Goal: Use online tool/utility: Use online tool/utility

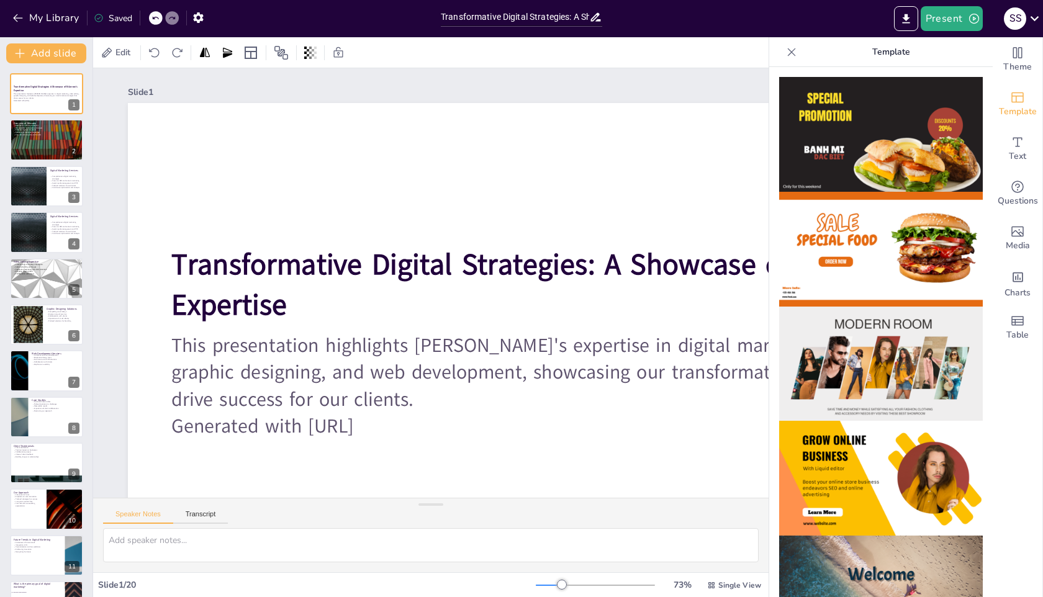
checkbox input "true"
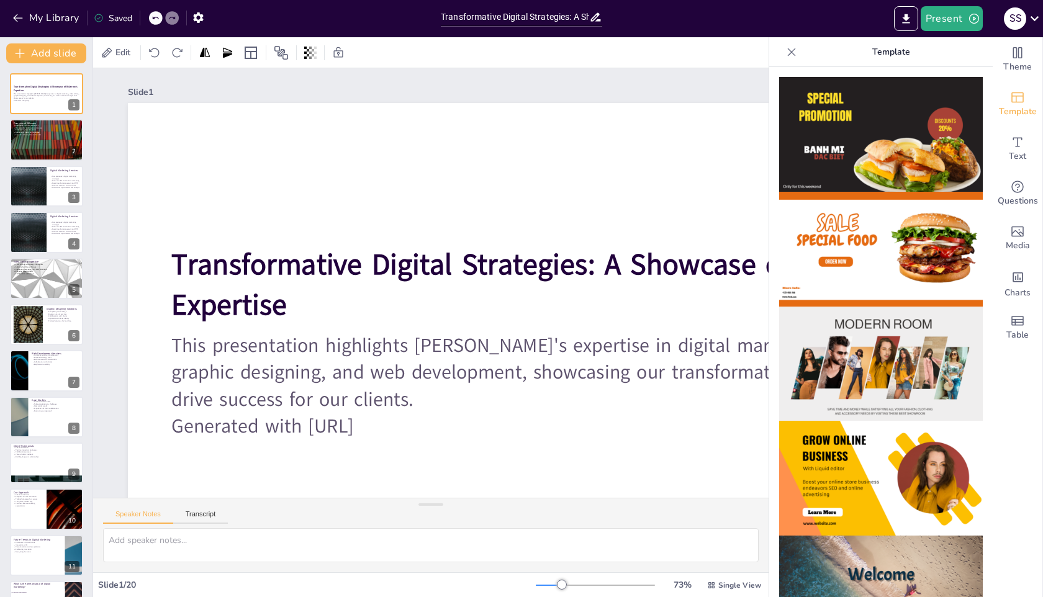
checkbox input "true"
click at [644, 84] on div "Slide 1" at bounding box center [563, 91] width 870 height 17
click at [785, 52] on icon at bounding box center [791, 52] width 12 height 12
checkbox input "true"
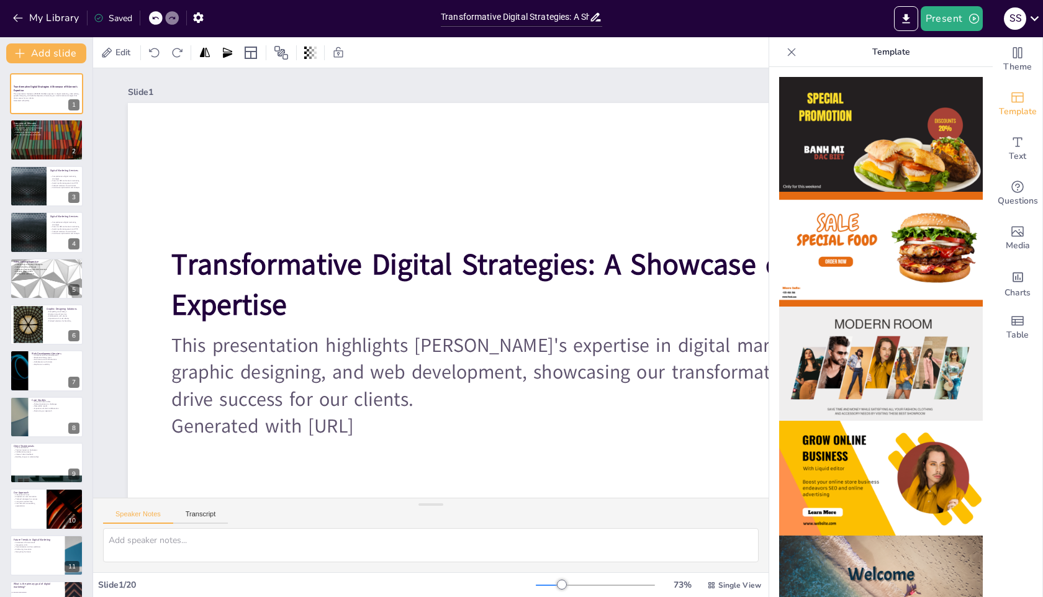
checkbox input "true"
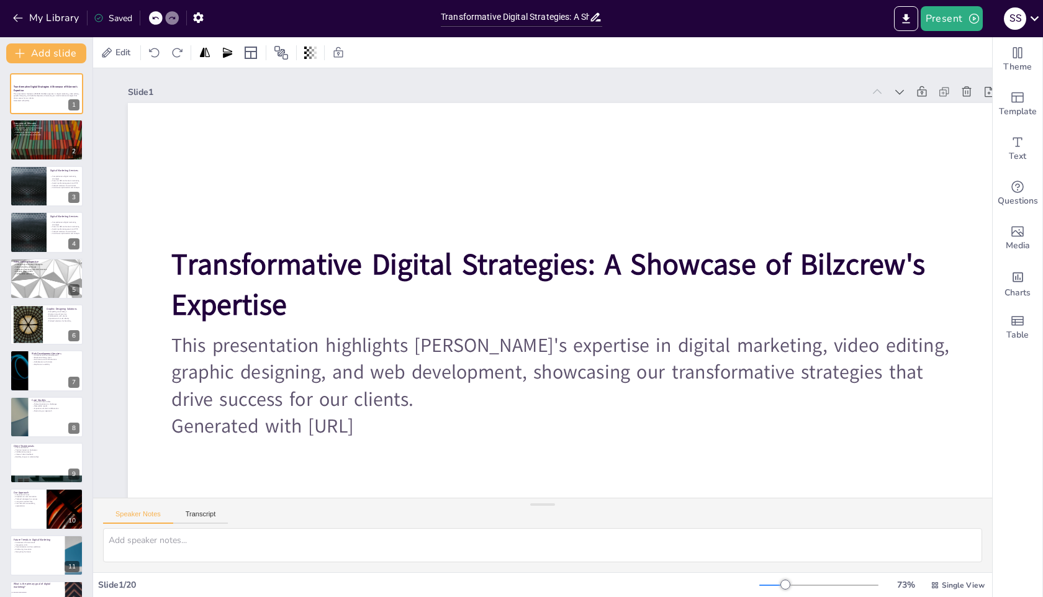
checkbox input "true"
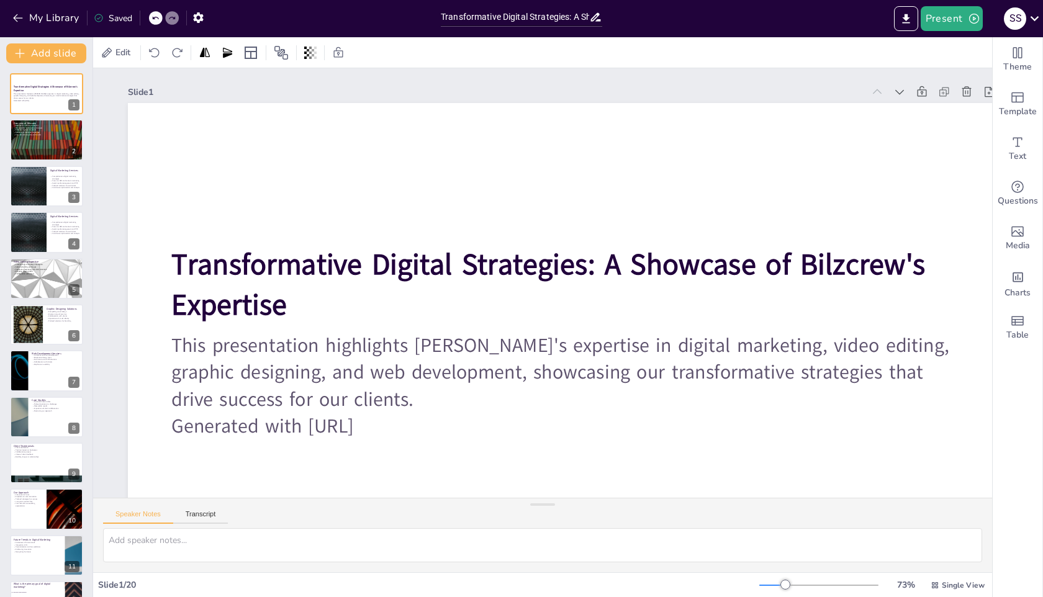
checkbox input "true"
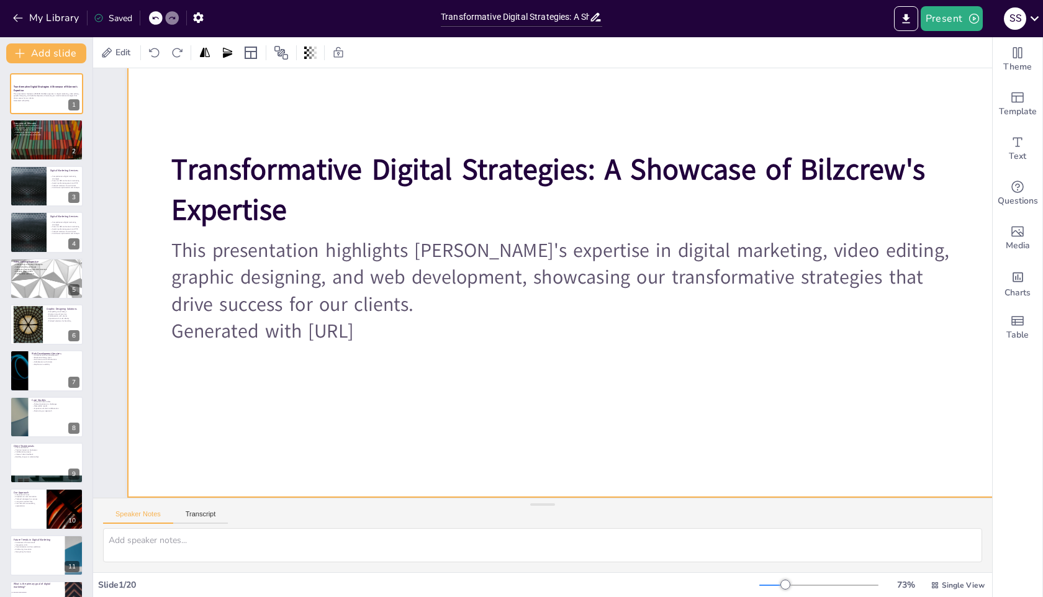
checkbox input "true"
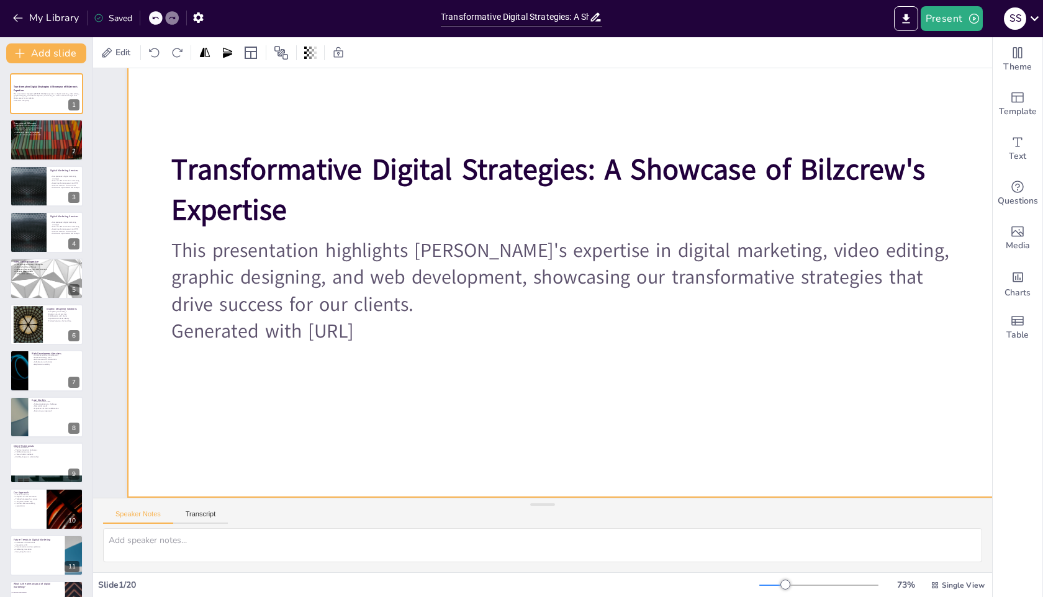
checkbox input "true"
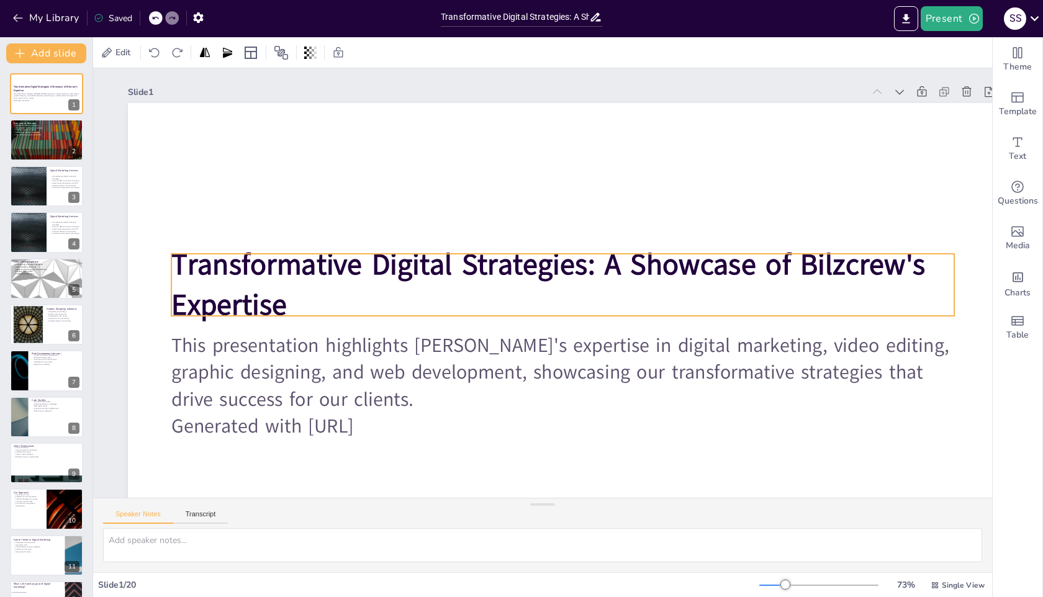
checkbox input "true"
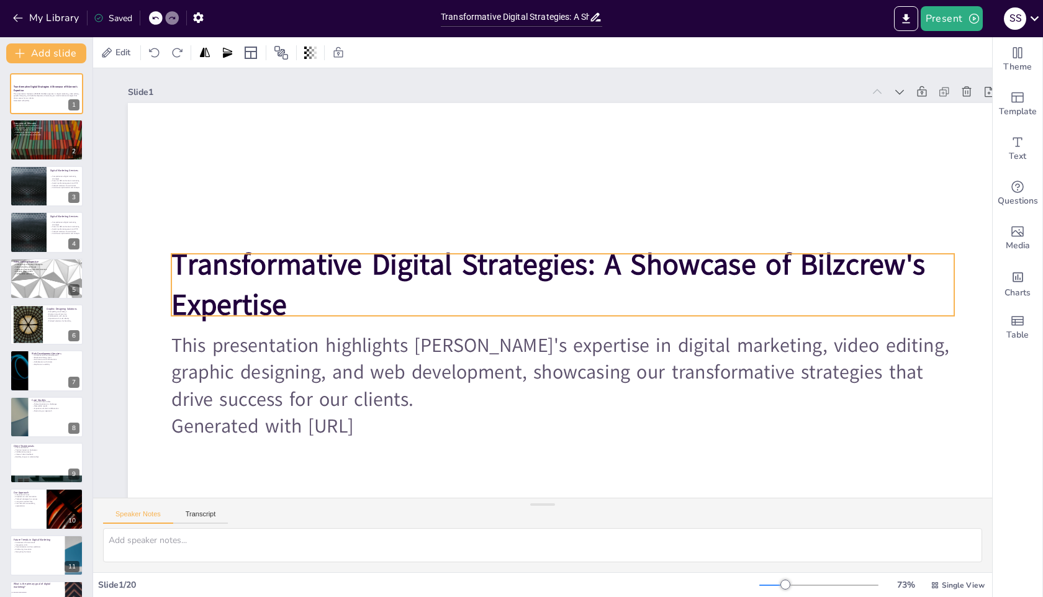
checkbox input "true"
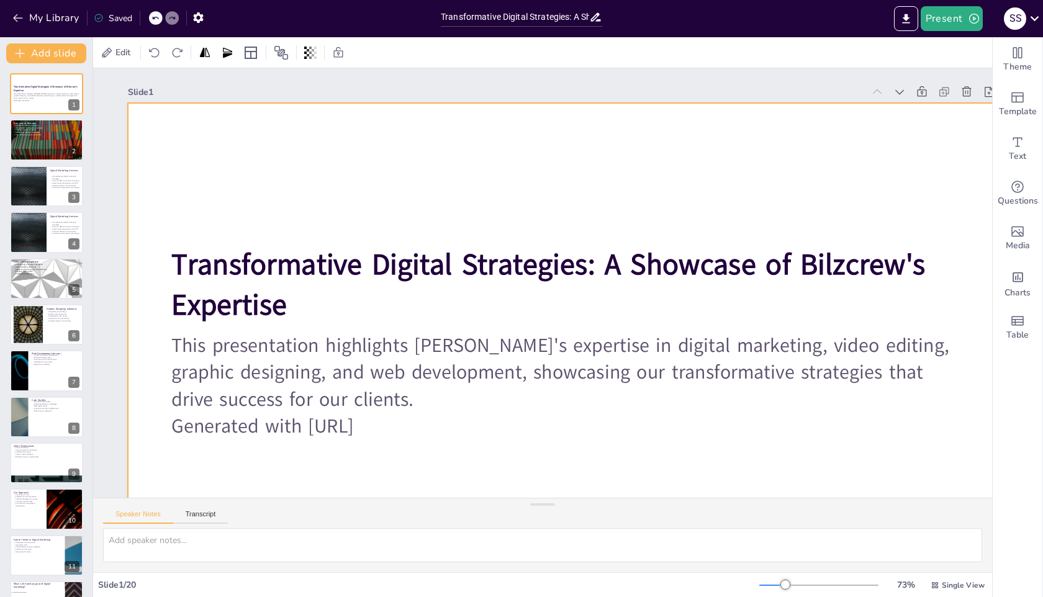
checkbox input "true"
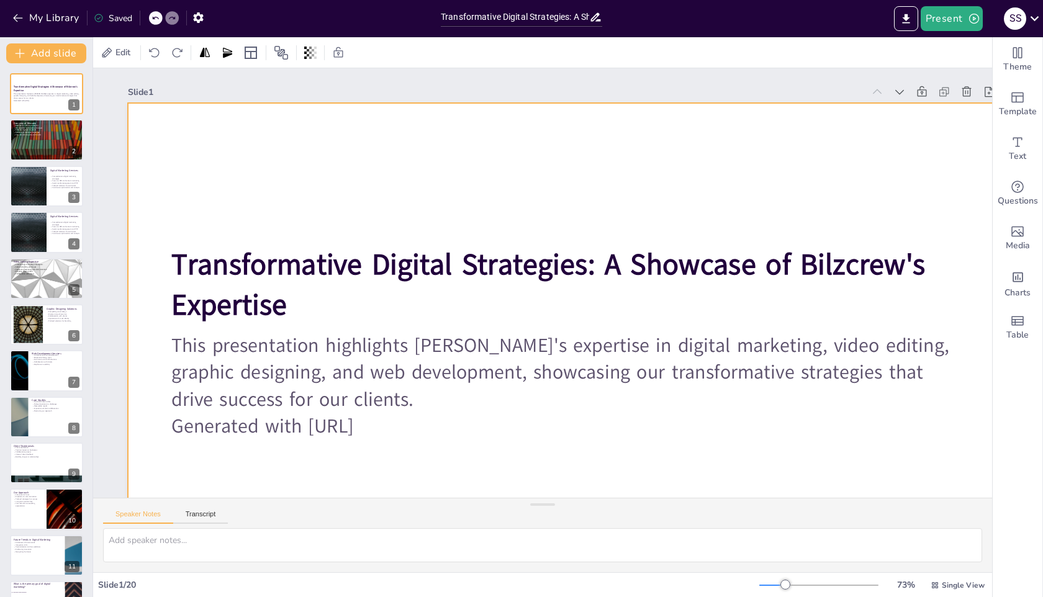
checkbox input "true"
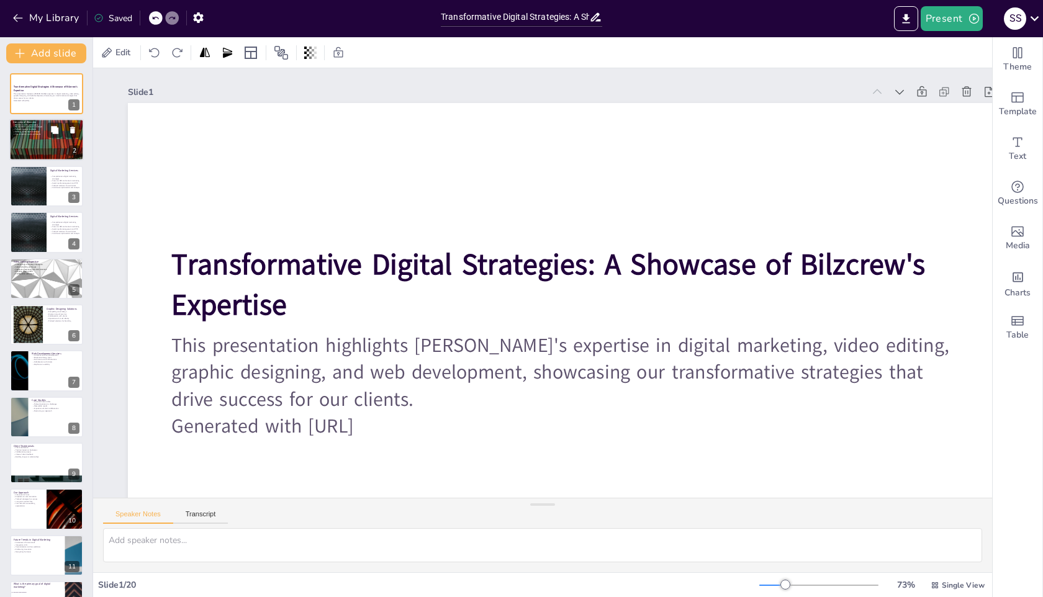
checkbox input "true"
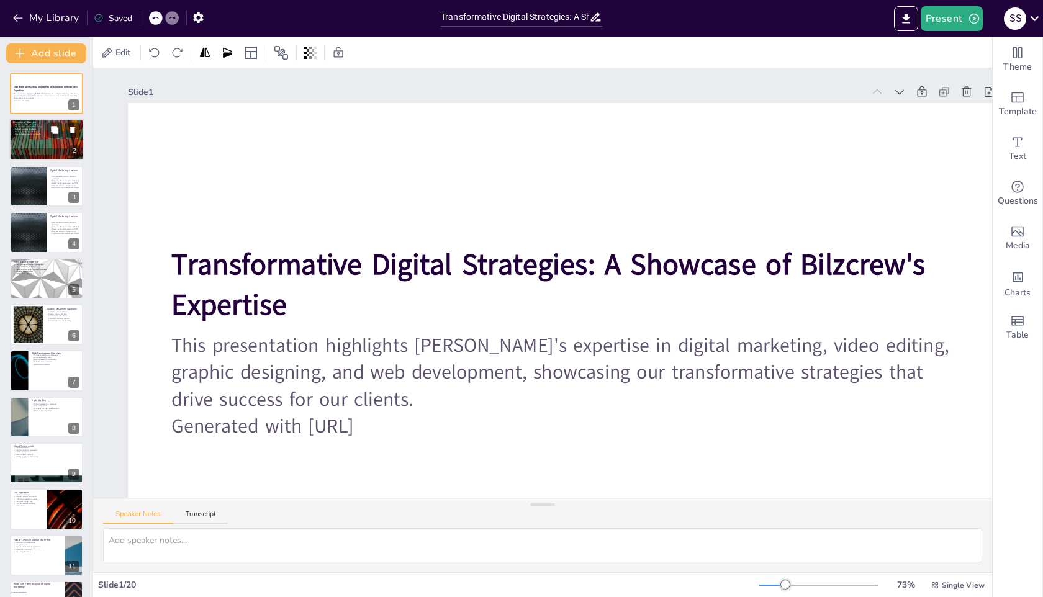
checkbox input "true"
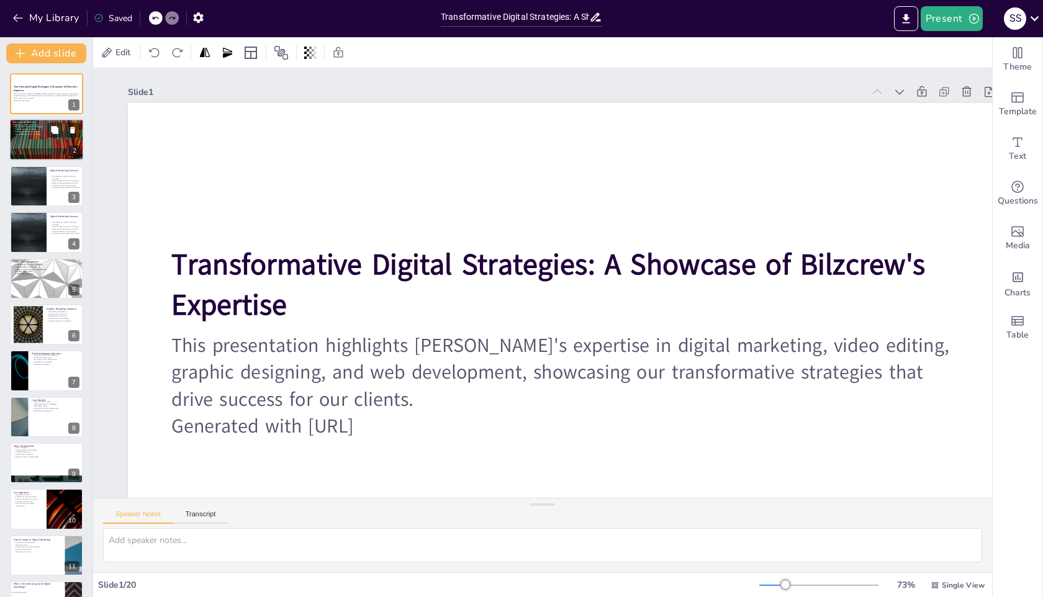
checkbox input "true"
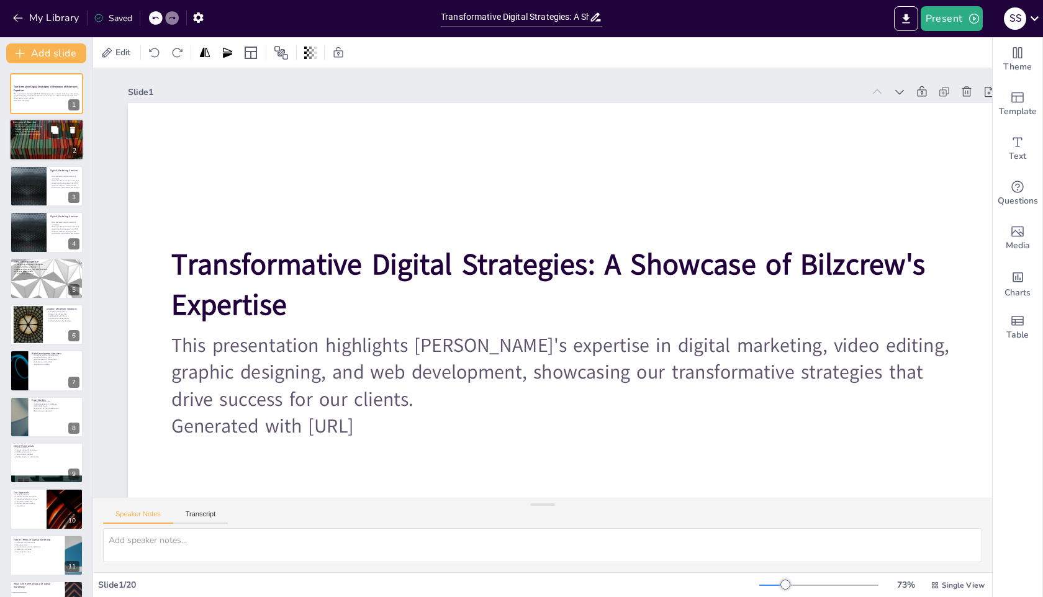
checkbox input "true"
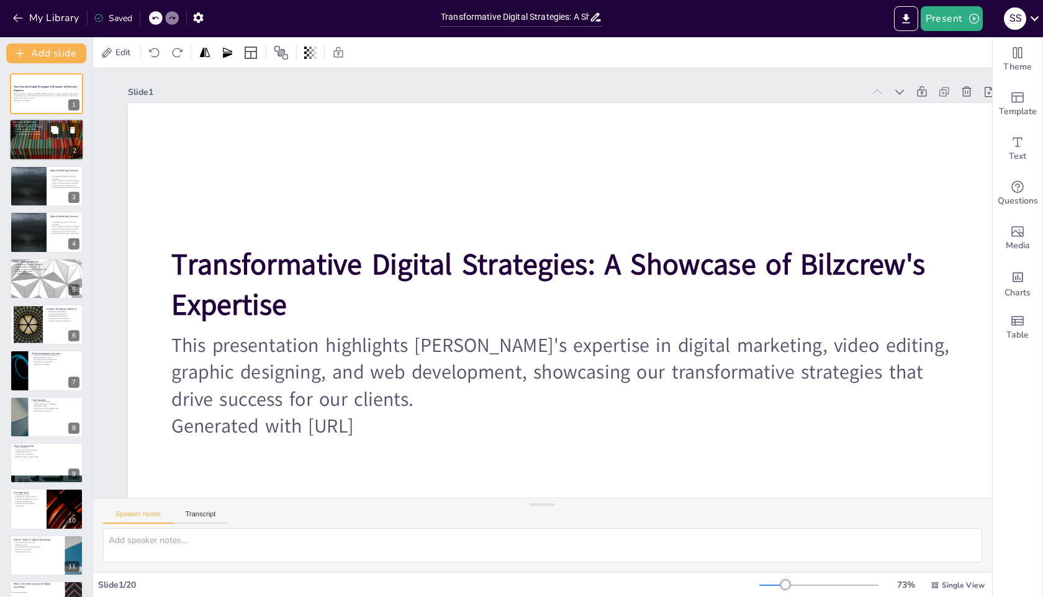
checkbox input "true"
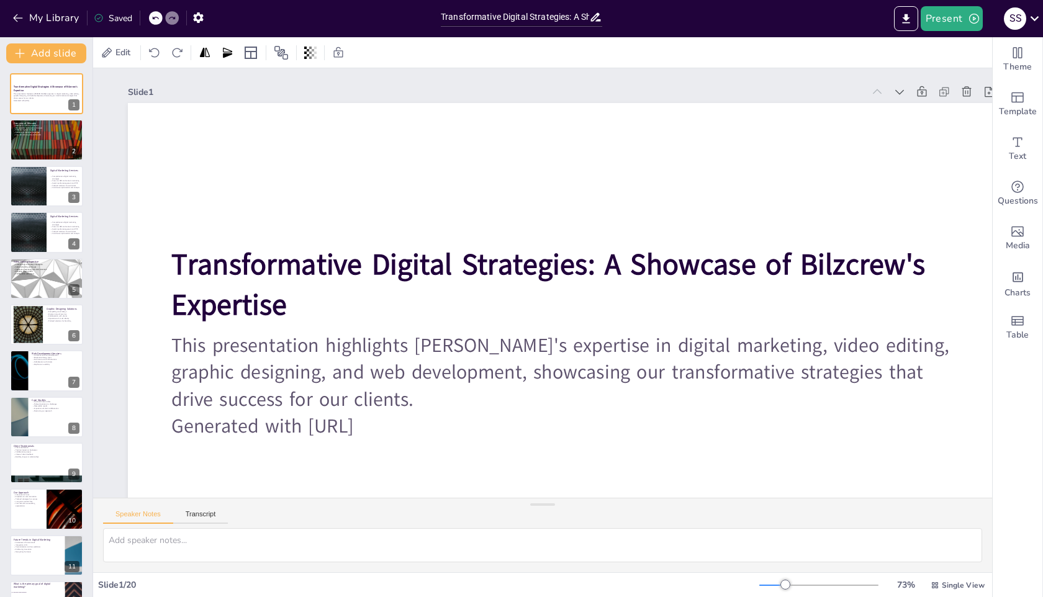
checkbox input "true"
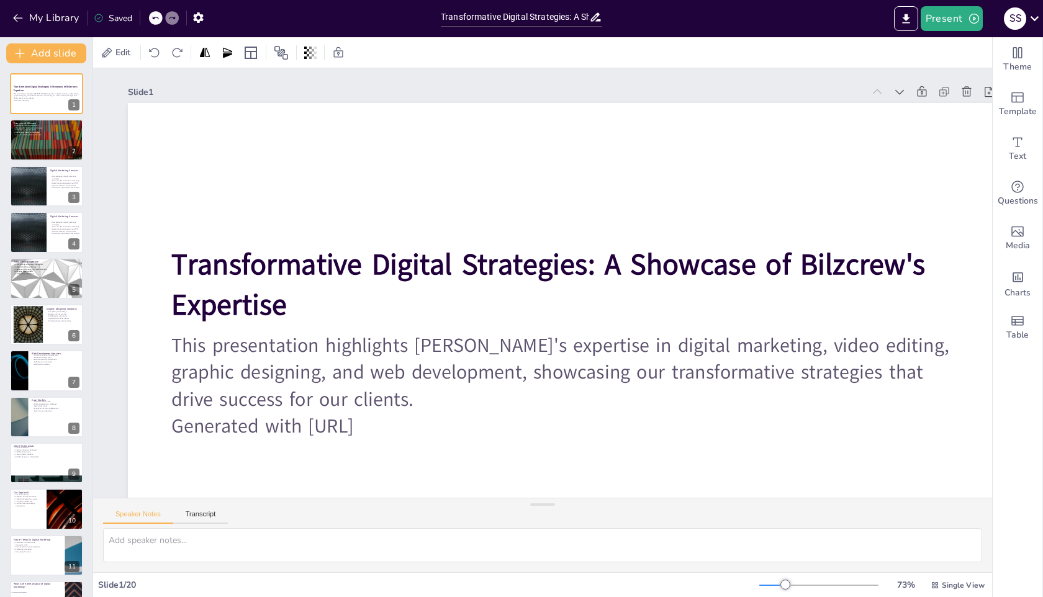
checkbox input "true"
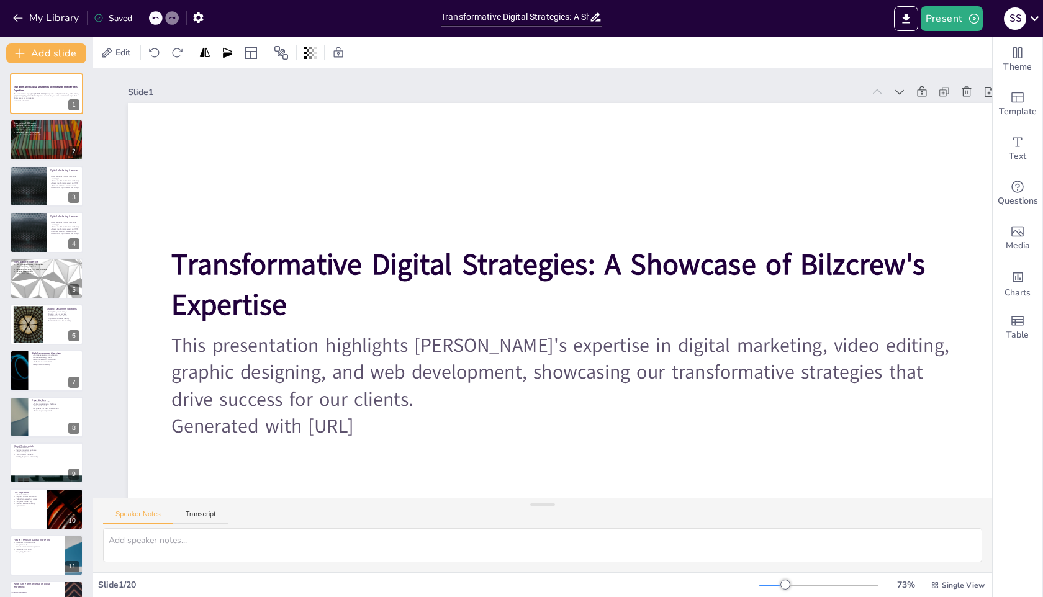
checkbox input "true"
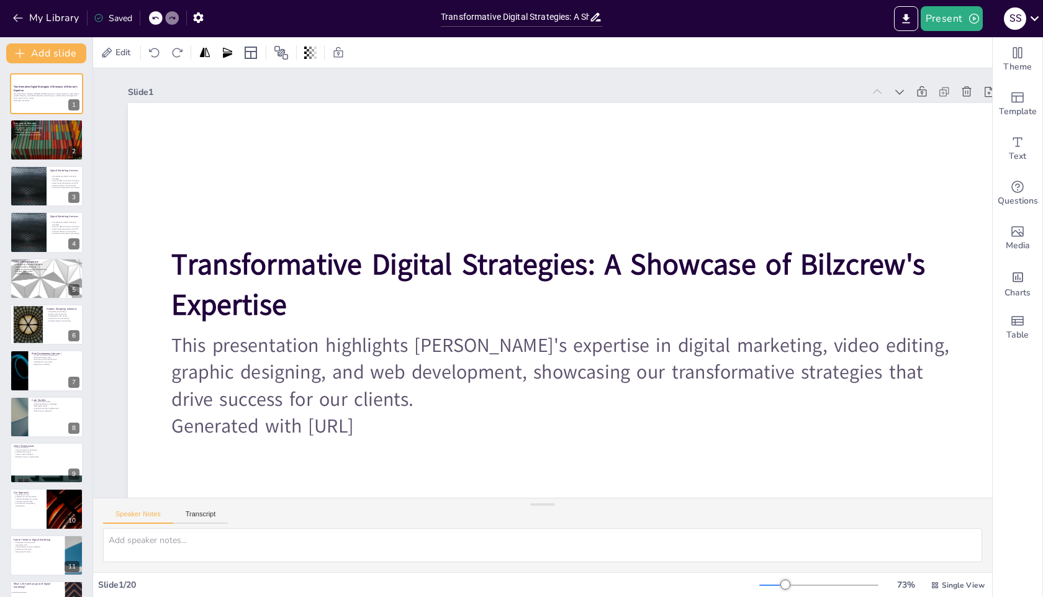
checkbox input "true"
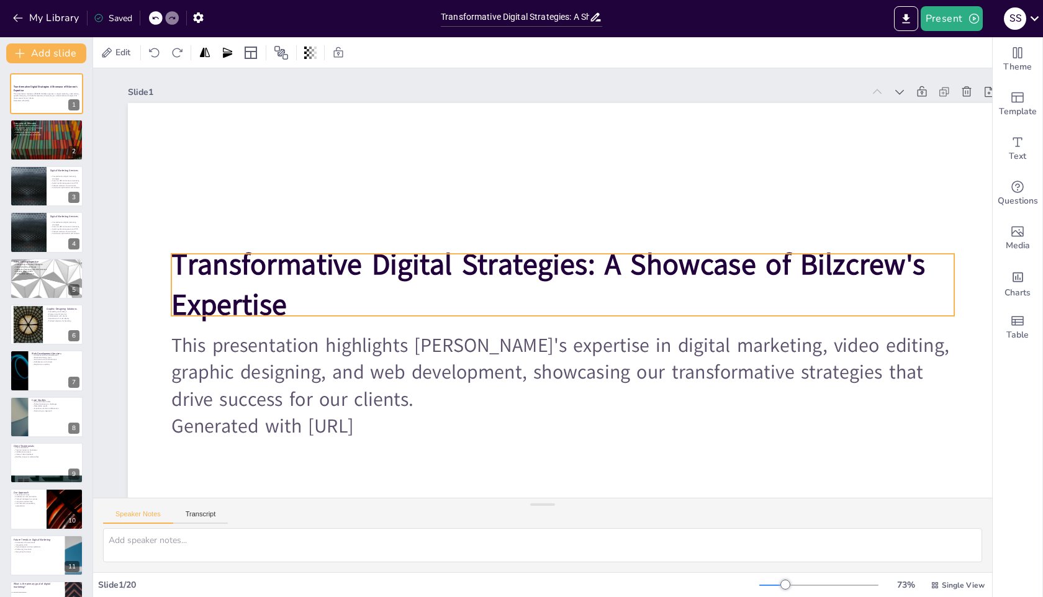
scroll to position [104, 0]
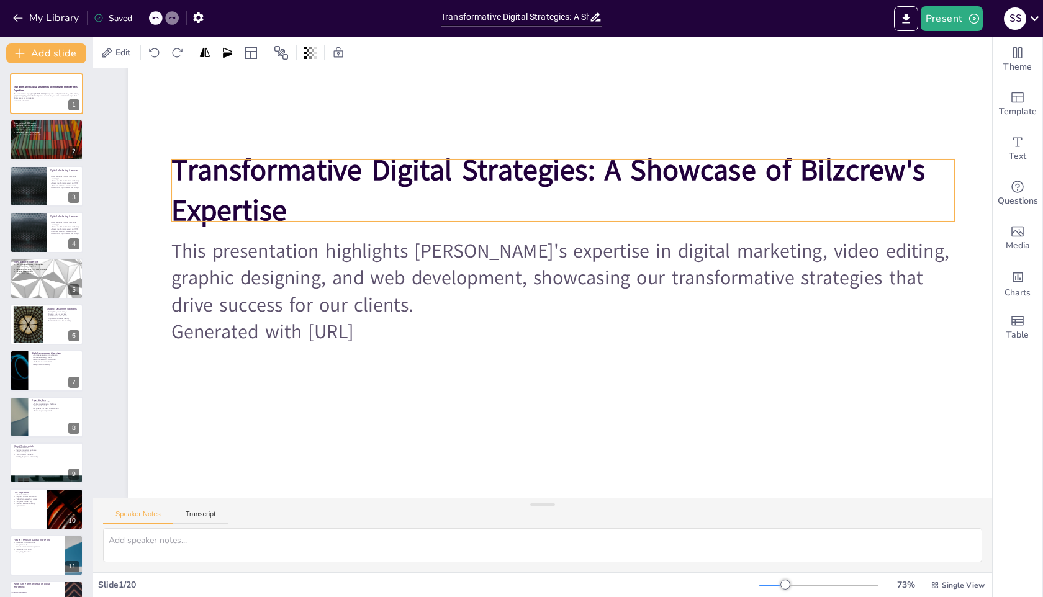
checkbox input "true"
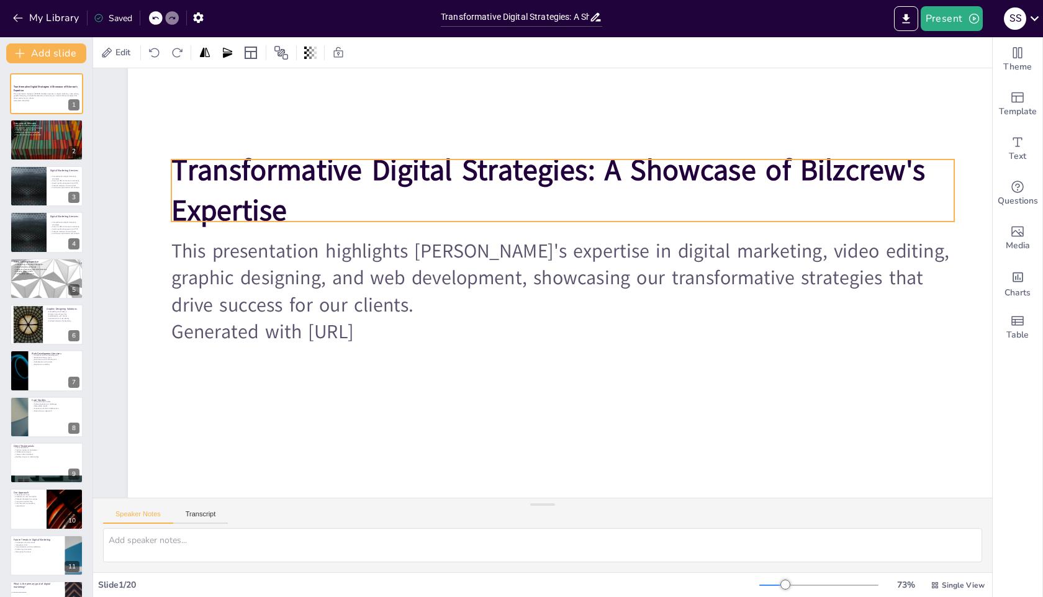
checkbox input "true"
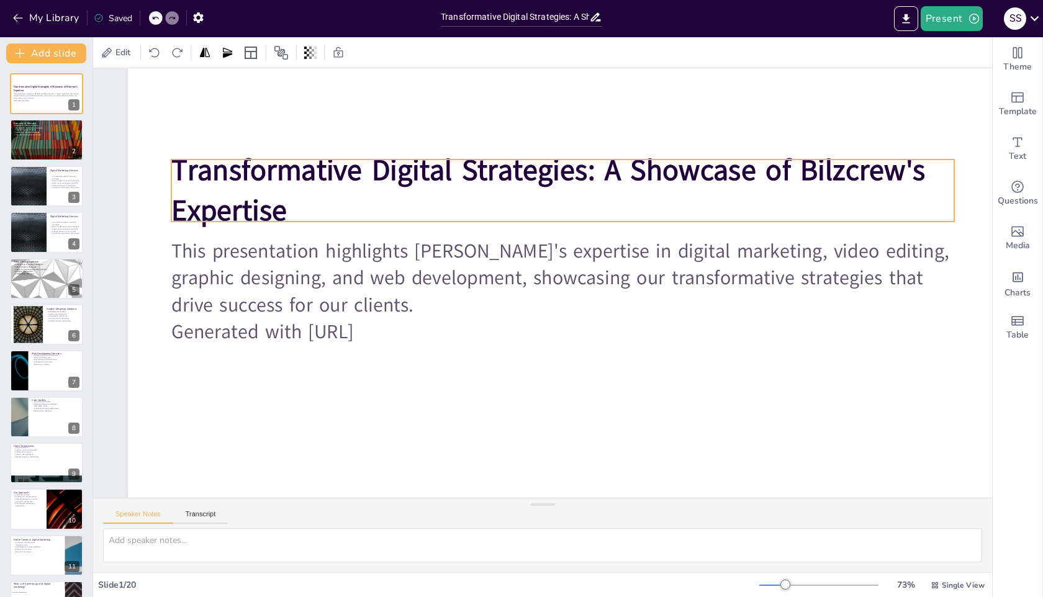
checkbox input "true"
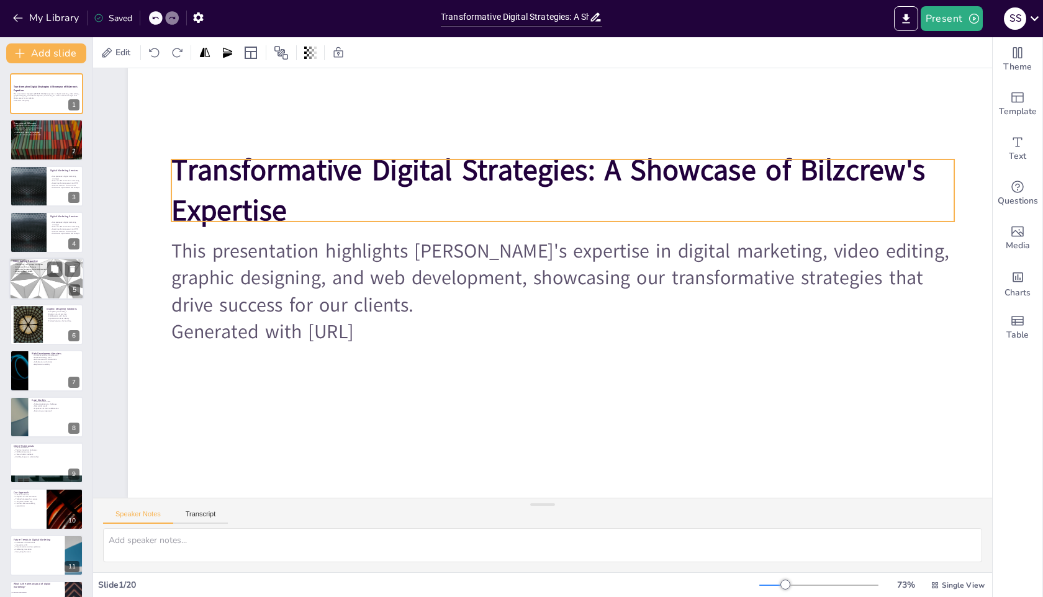
checkbox input "true"
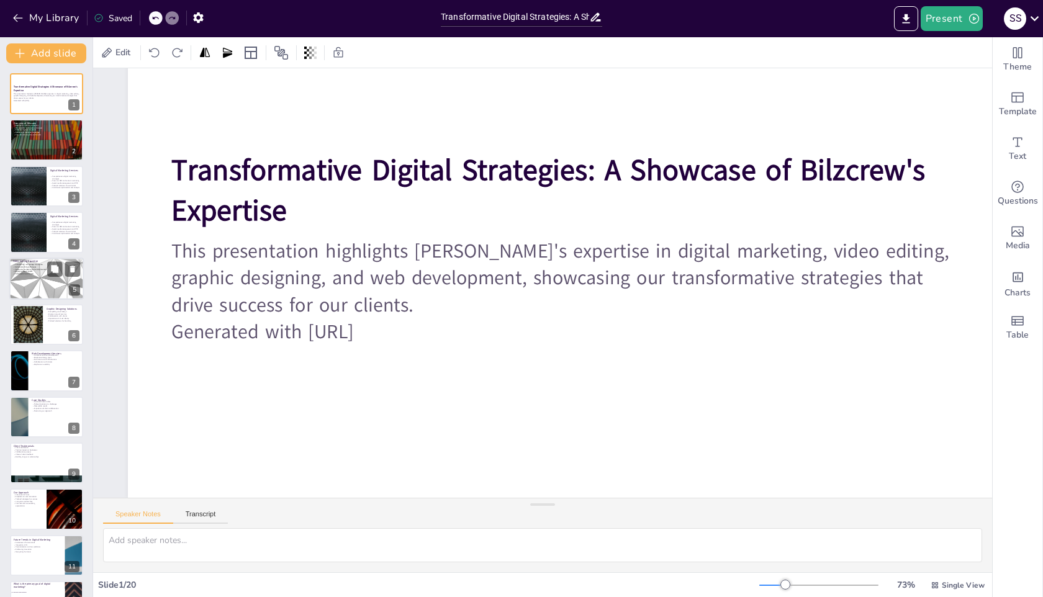
checkbox input "true"
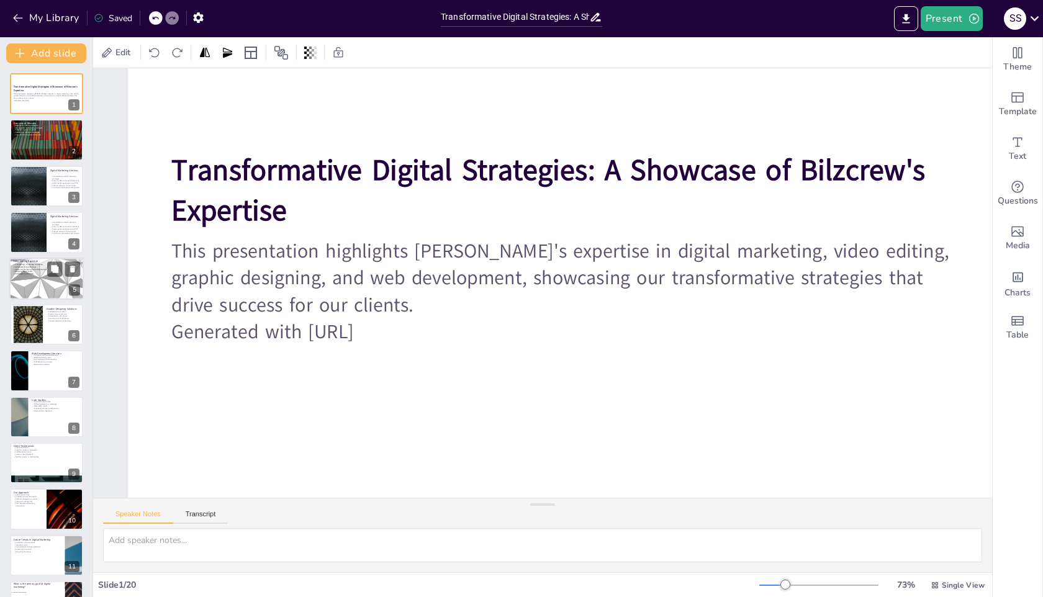
checkbox input "true"
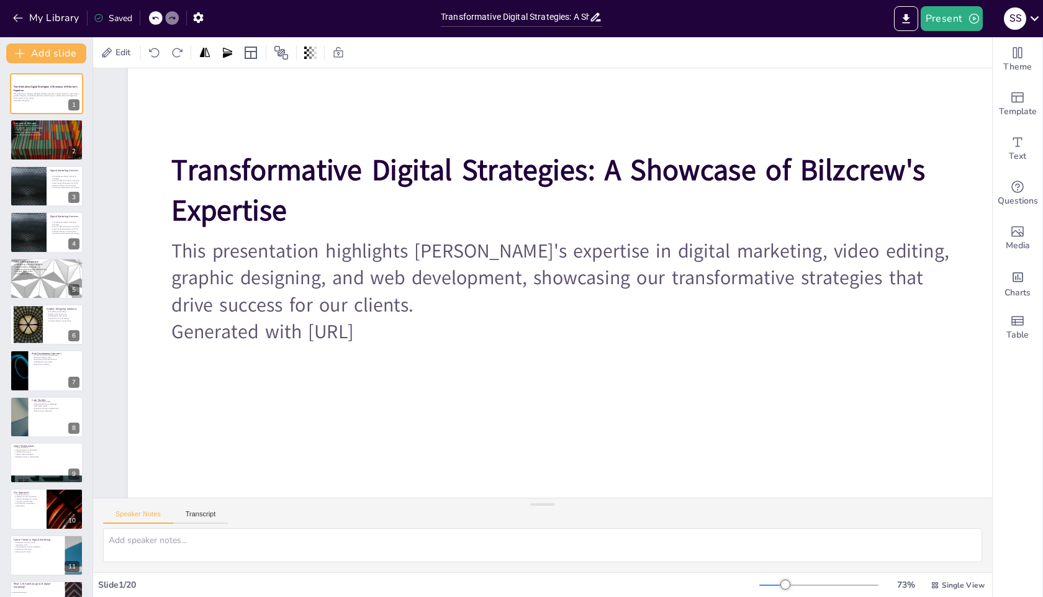
checkbox input "true"
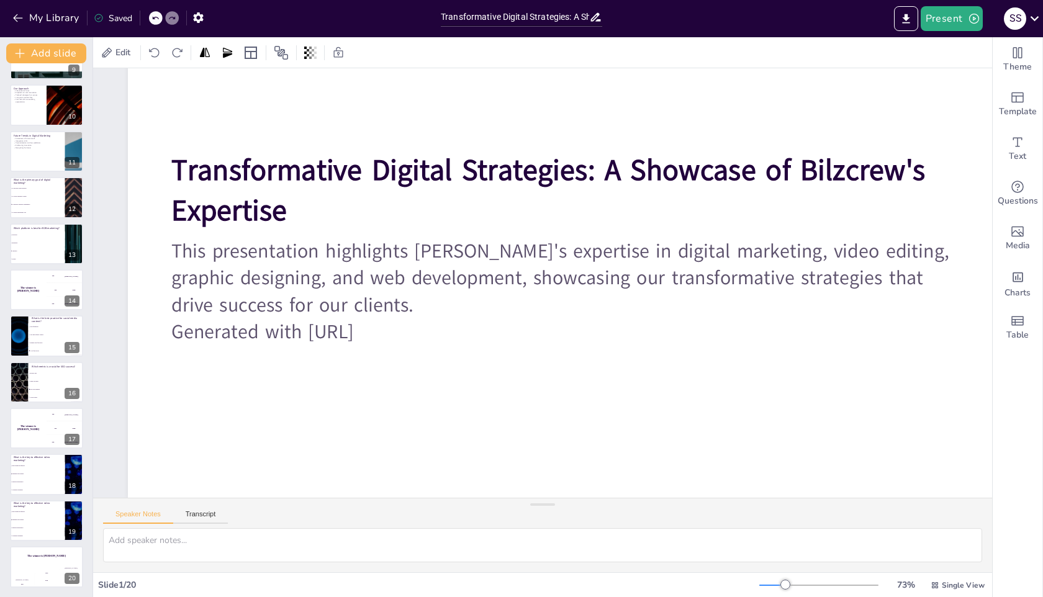
checkbox input "true"
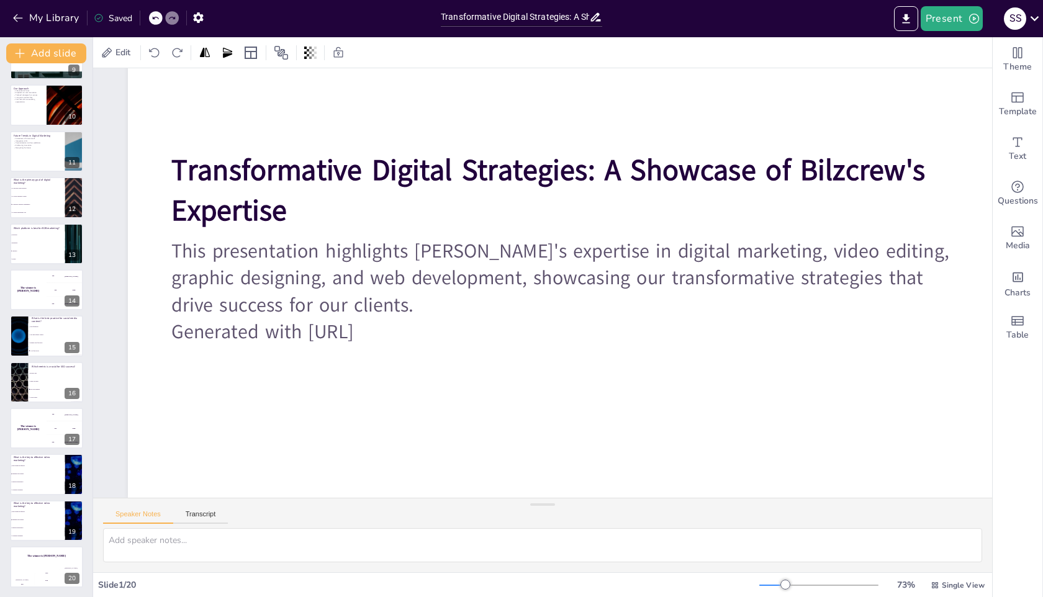
checkbox input "true"
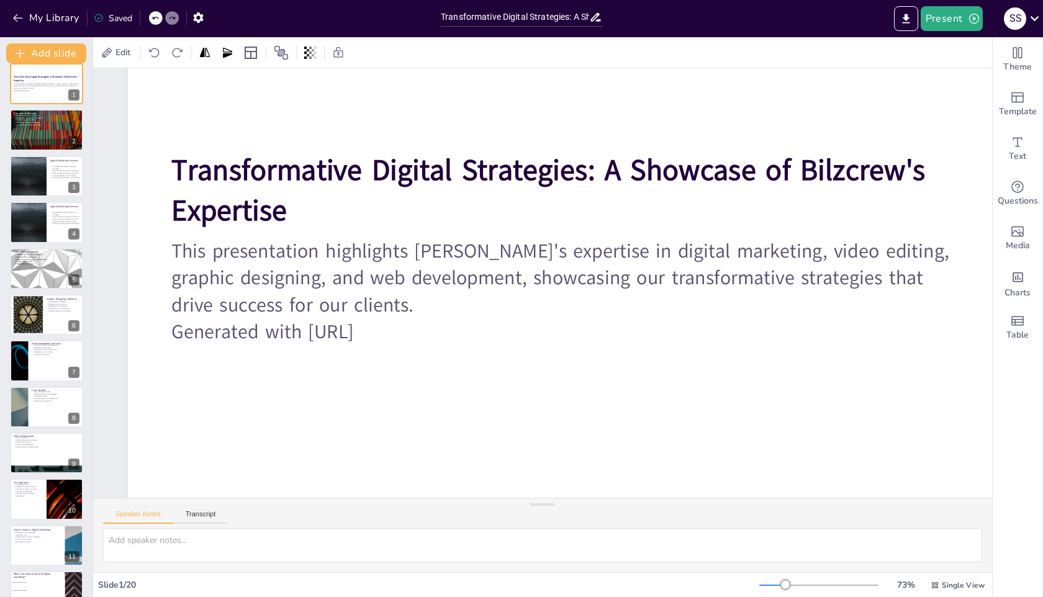
checkbox input "true"
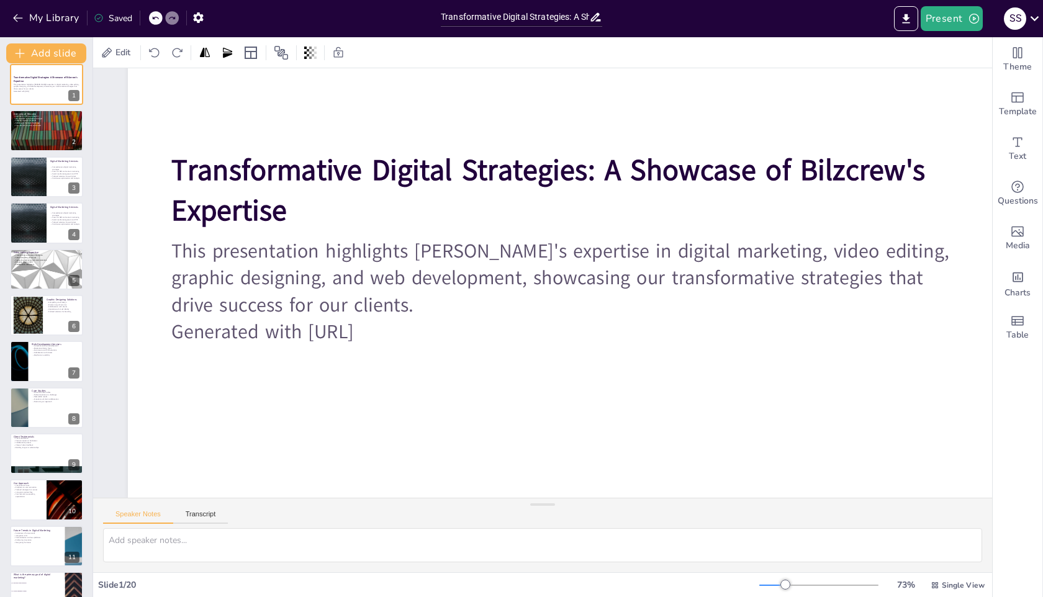
checkbox input "true"
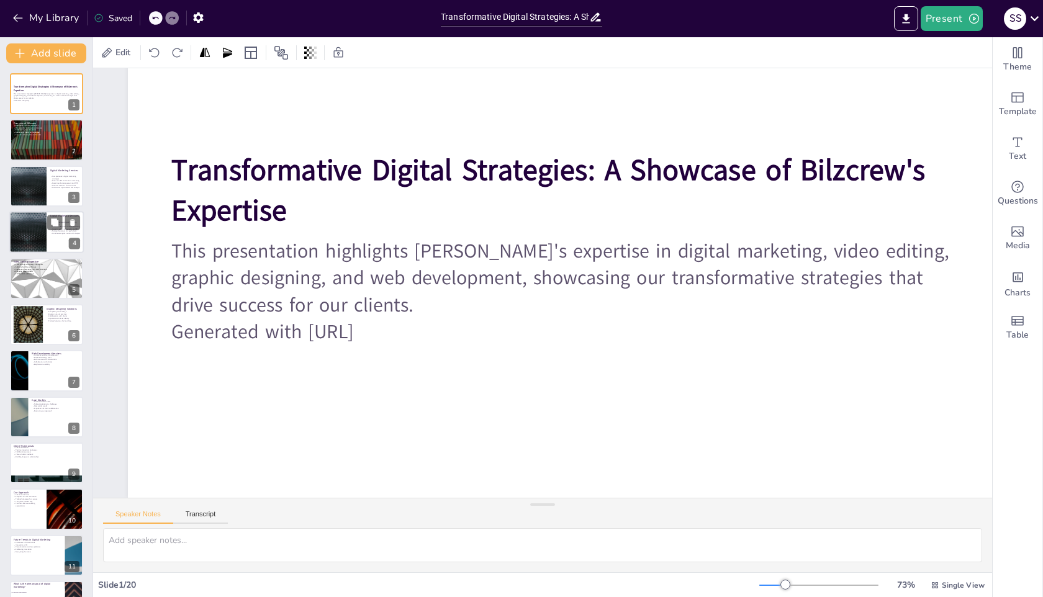
checkbox input "true"
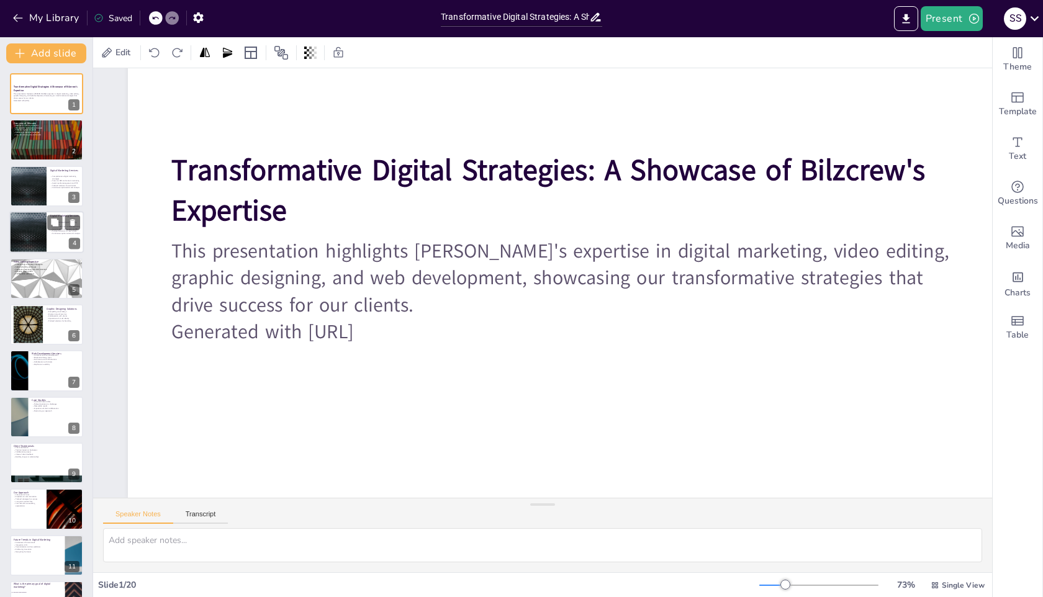
checkbox input "true"
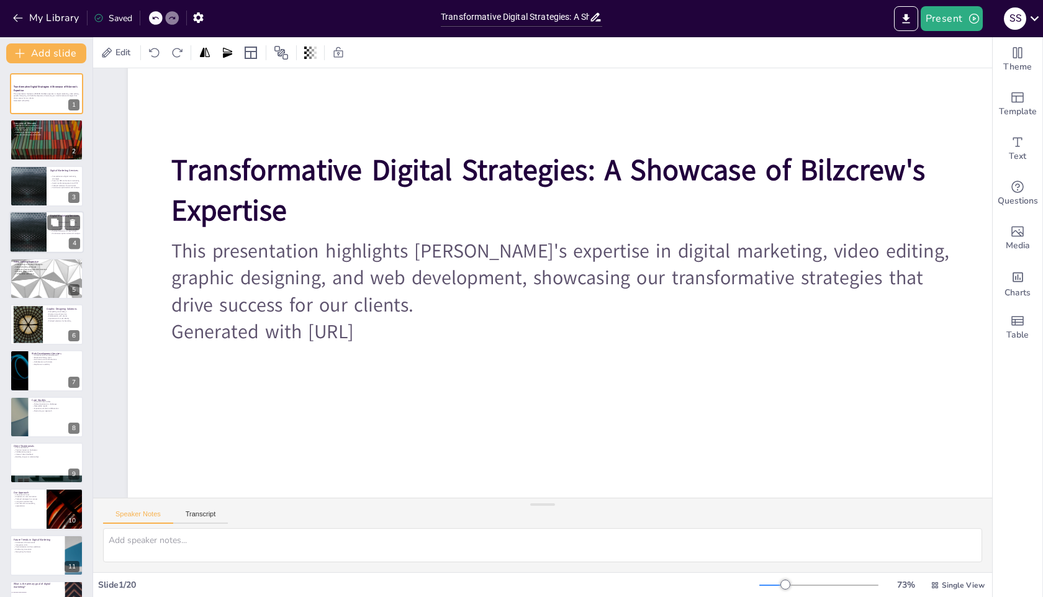
checkbox input "true"
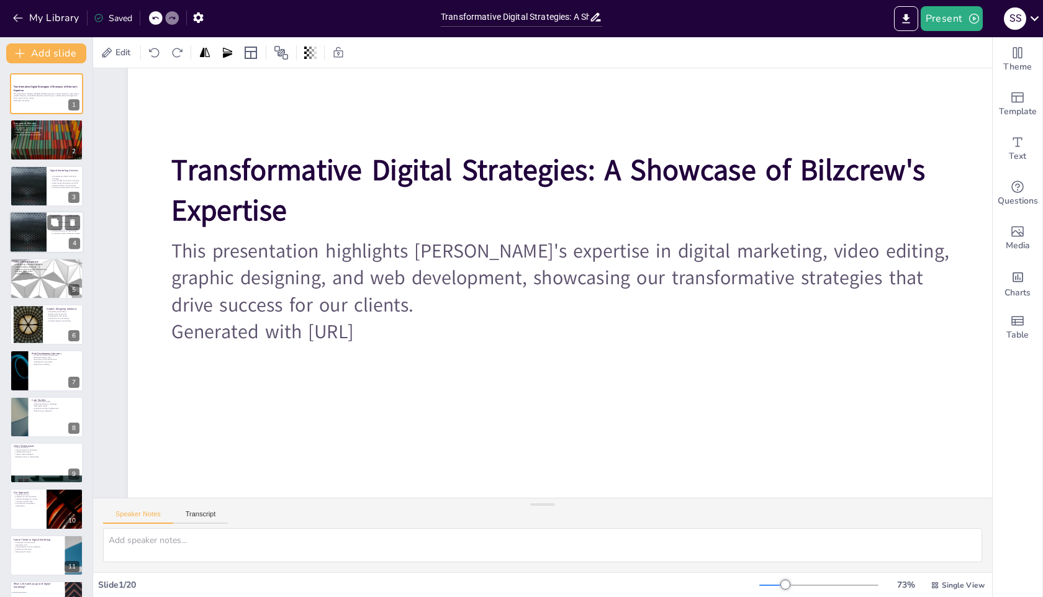
checkbox input "true"
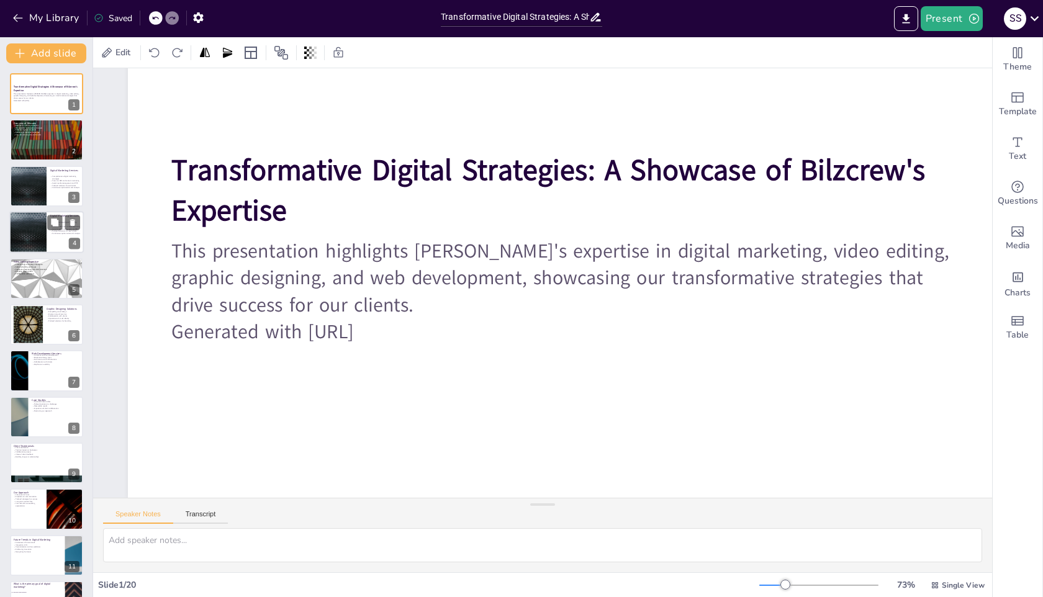
checkbox input "true"
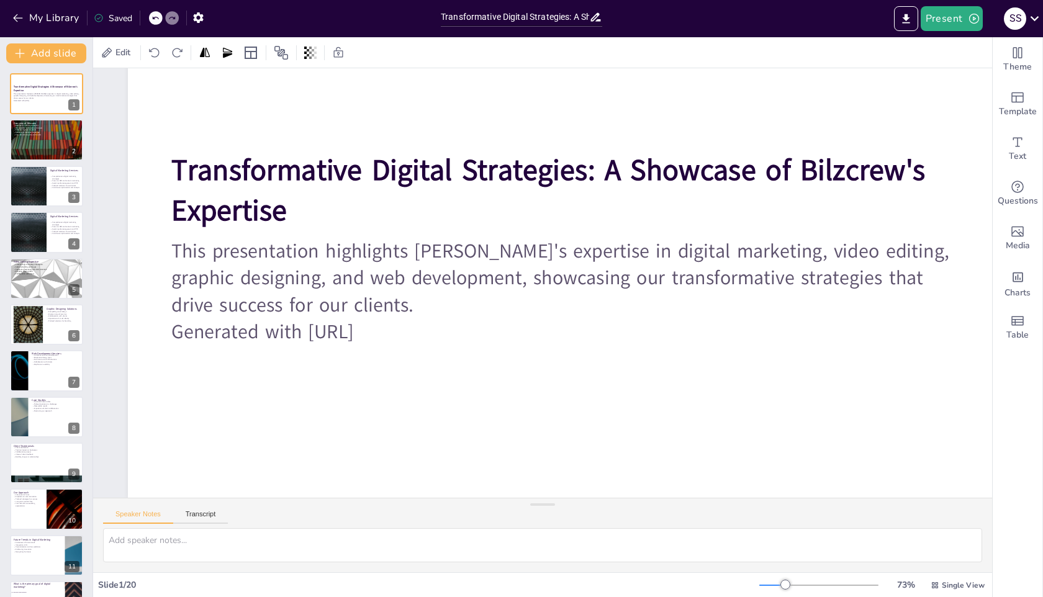
checkbox input "true"
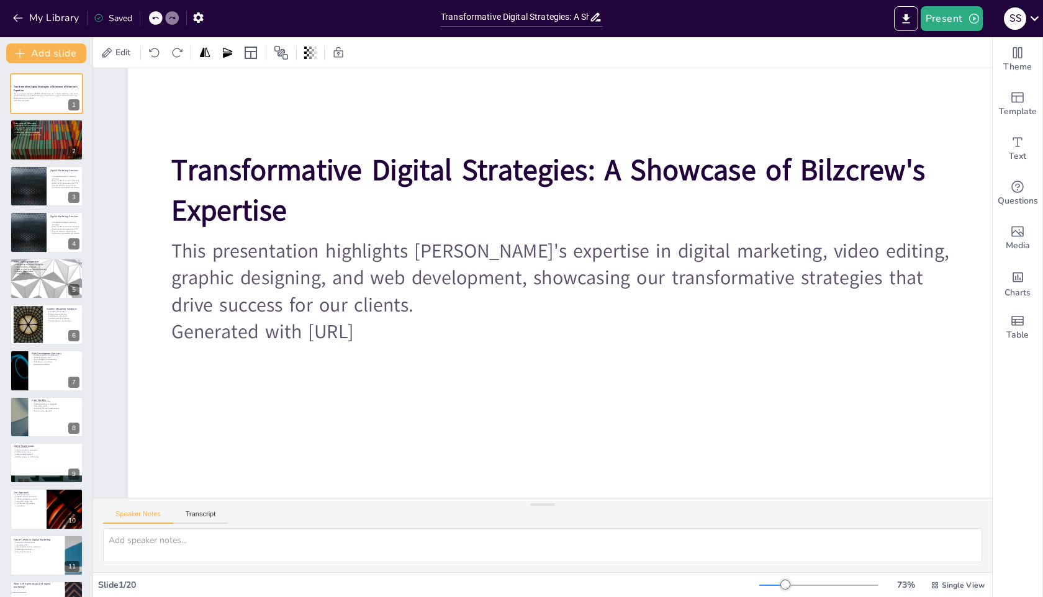
checkbox input "true"
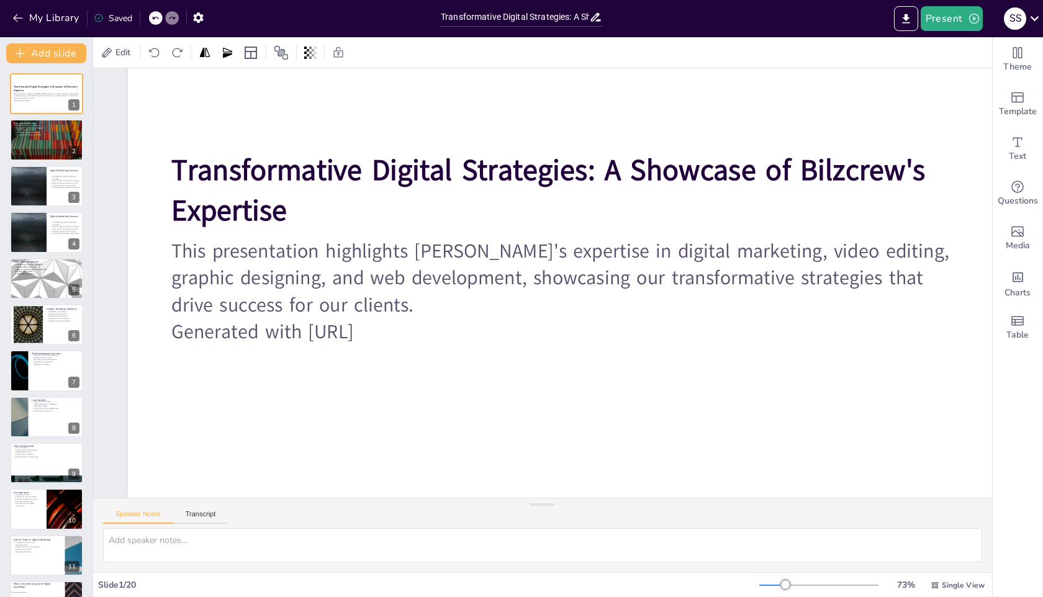
checkbox input "true"
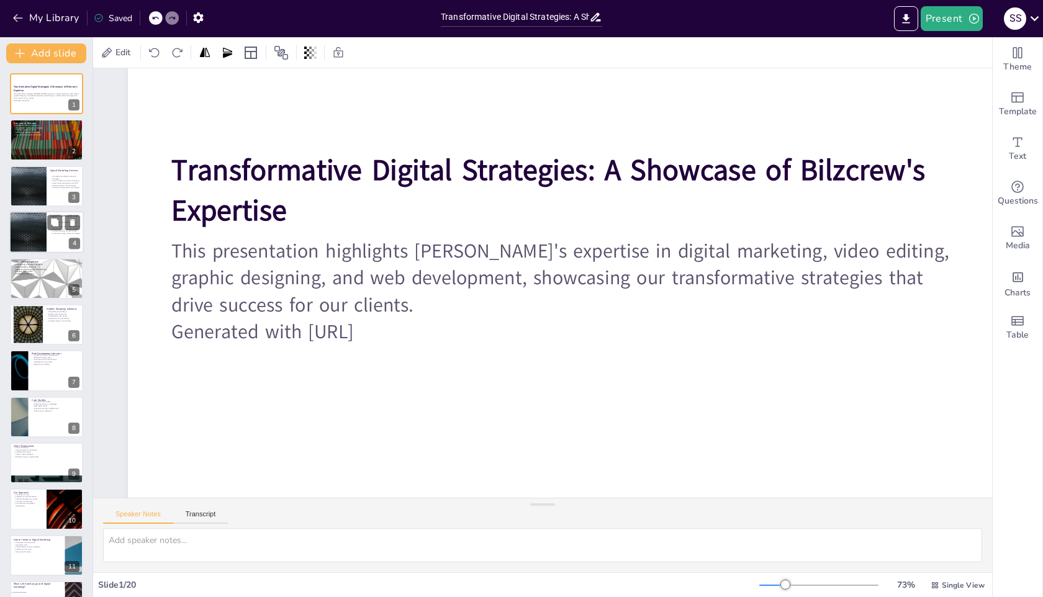
checkbox input "true"
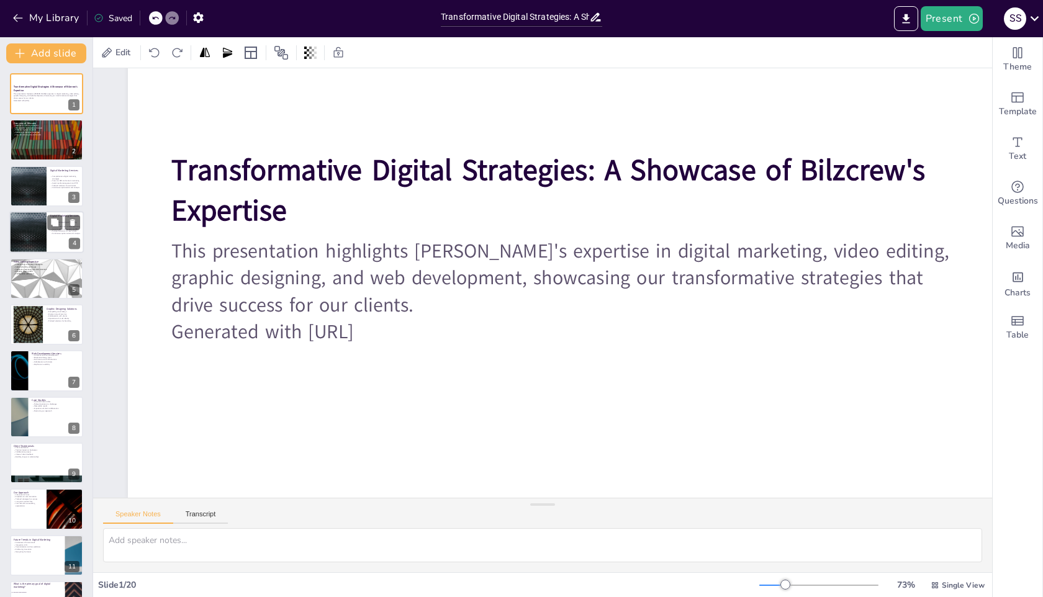
checkbox input "true"
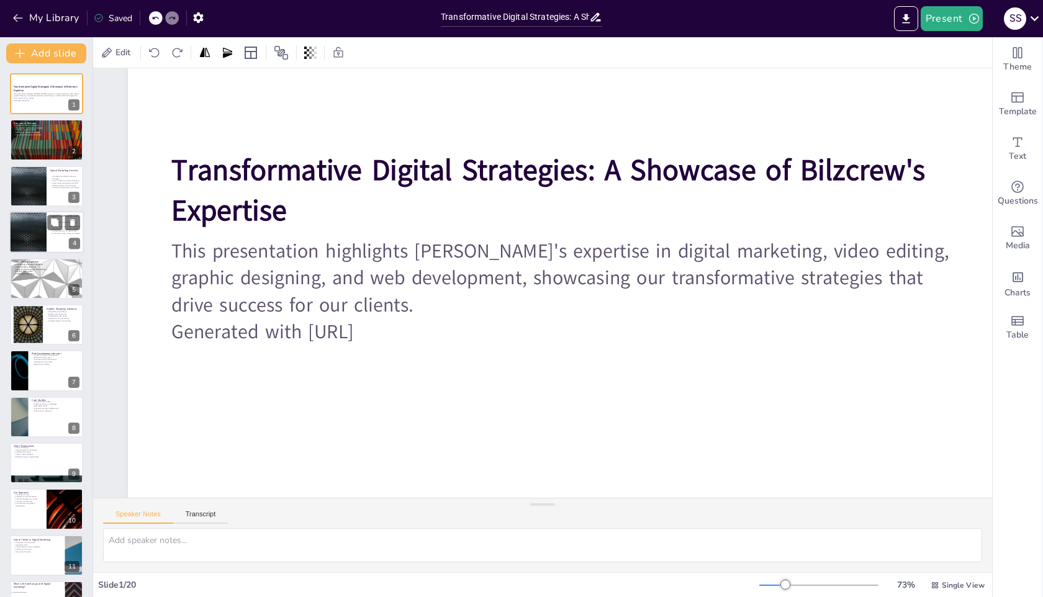
checkbox input "true"
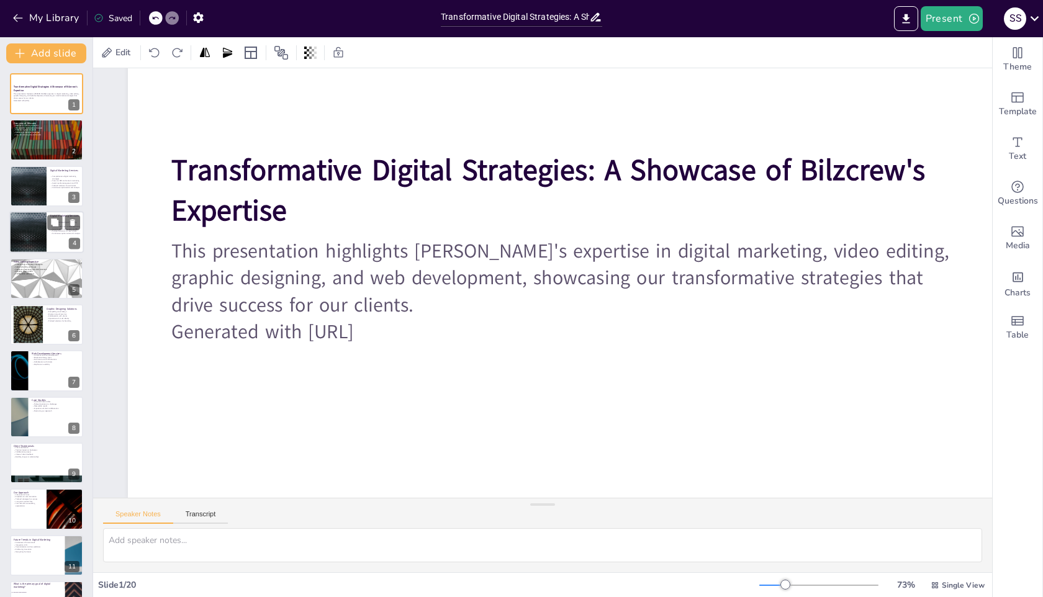
checkbox input "true"
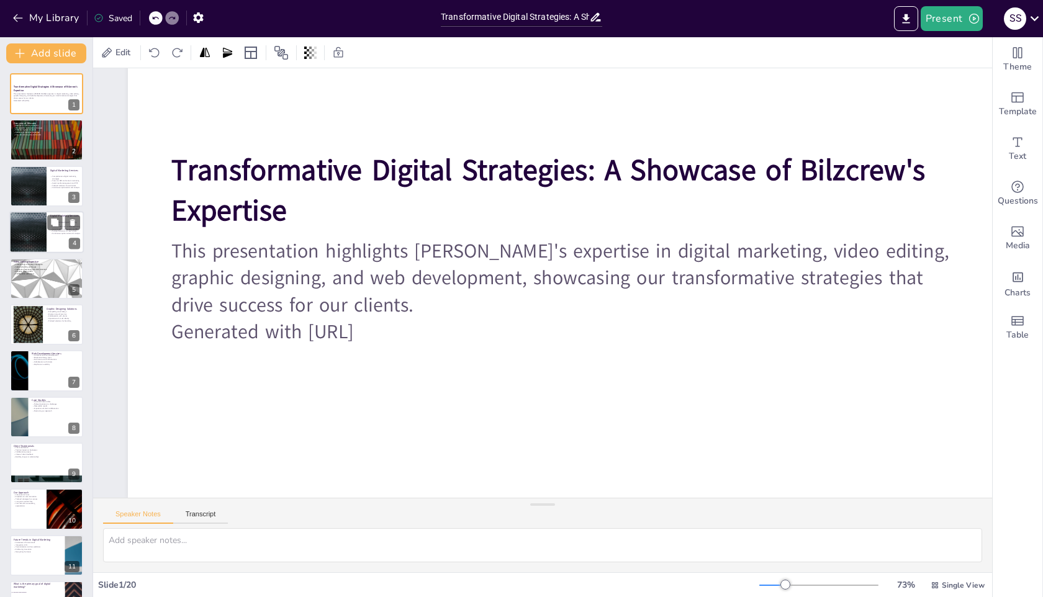
click at [34, 243] on div at bounding box center [28, 232] width 74 height 42
checkbox input "true"
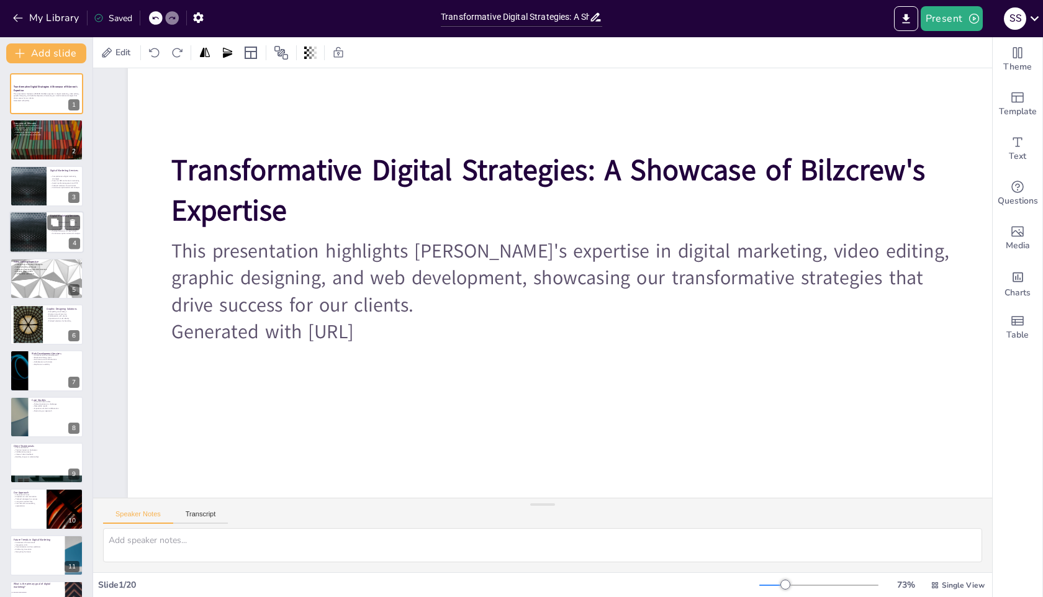
checkbox input "true"
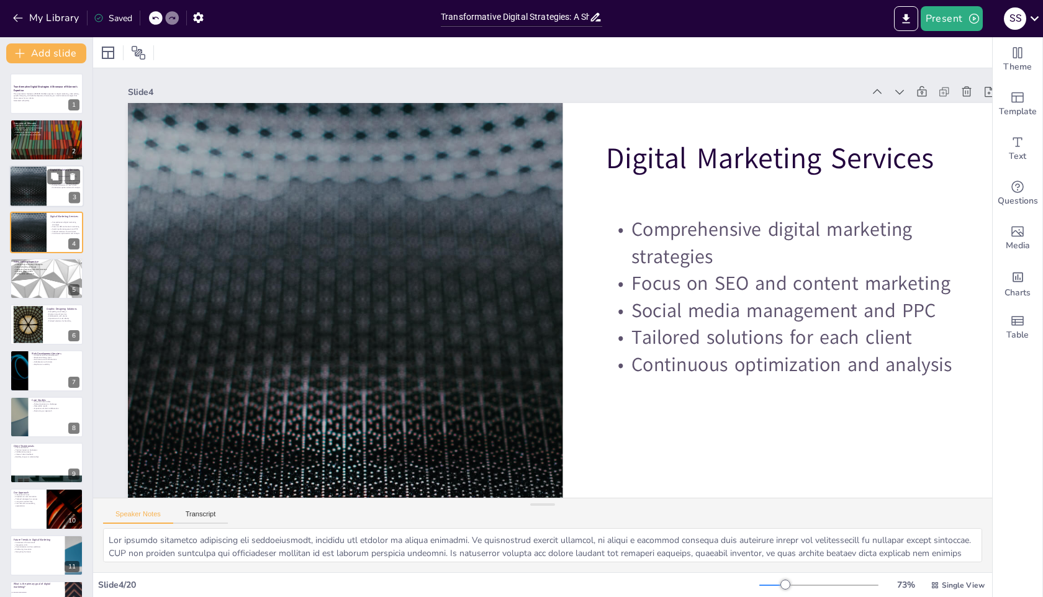
checkbox input "true"
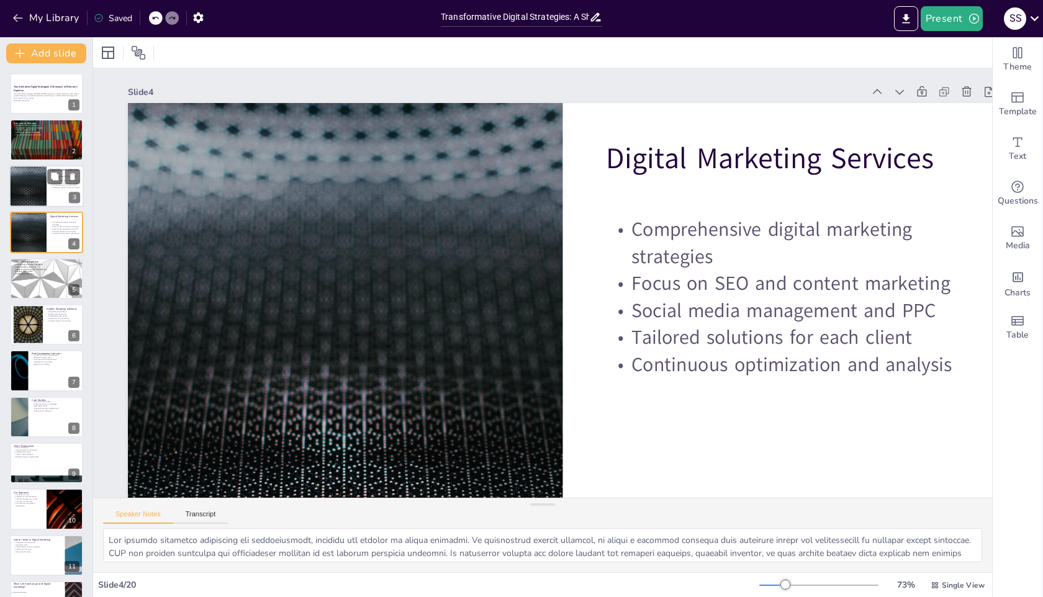
checkbox input "true"
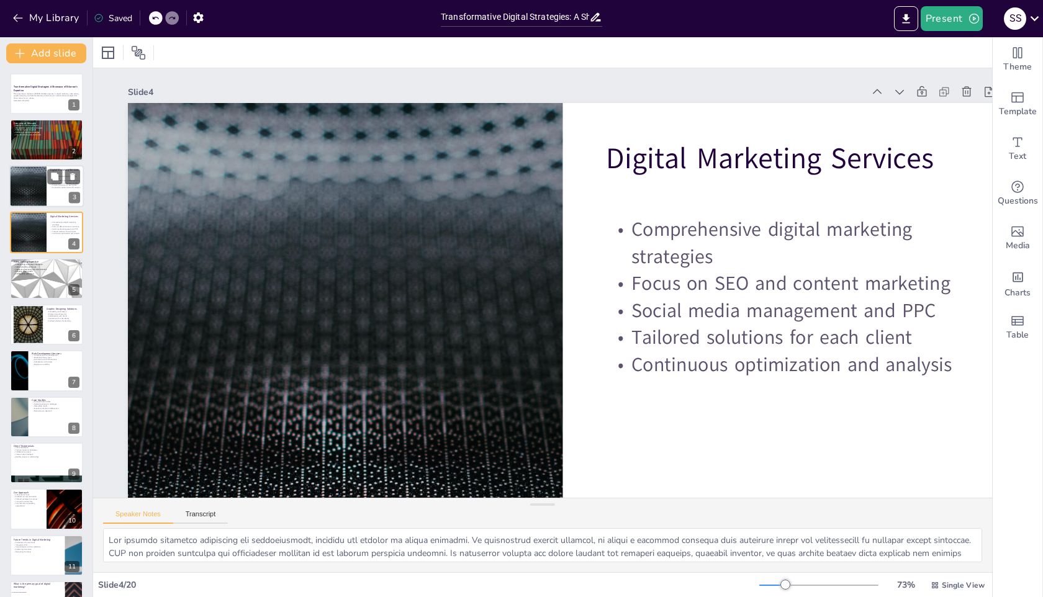
checkbox input "true"
click at [37, 197] on div at bounding box center [28, 186] width 74 height 42
checkbox input "true"
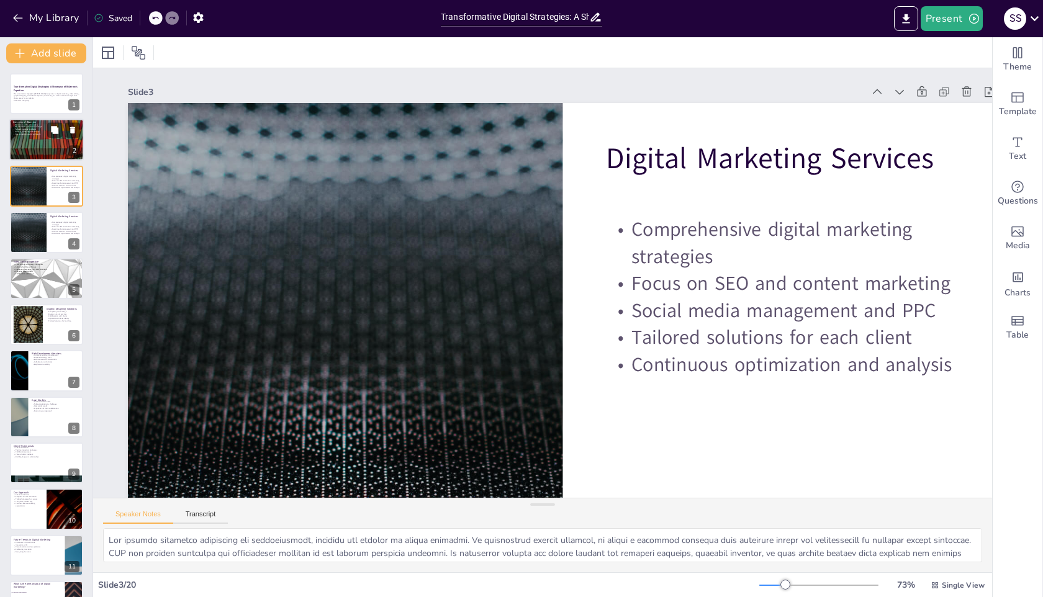
click at [37, 151] on div at bounding box center [46, 140] width 74 height 42
